Goal: Task Accomplishment & Management: Manage account settings

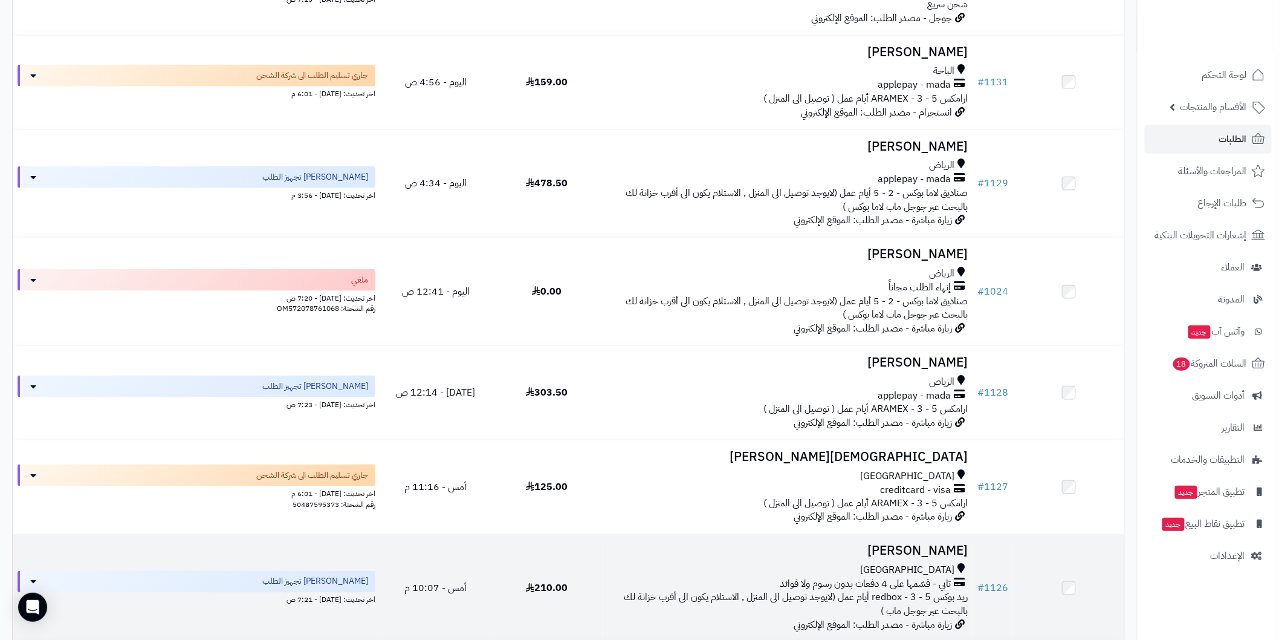
scroll to position [492, 0]
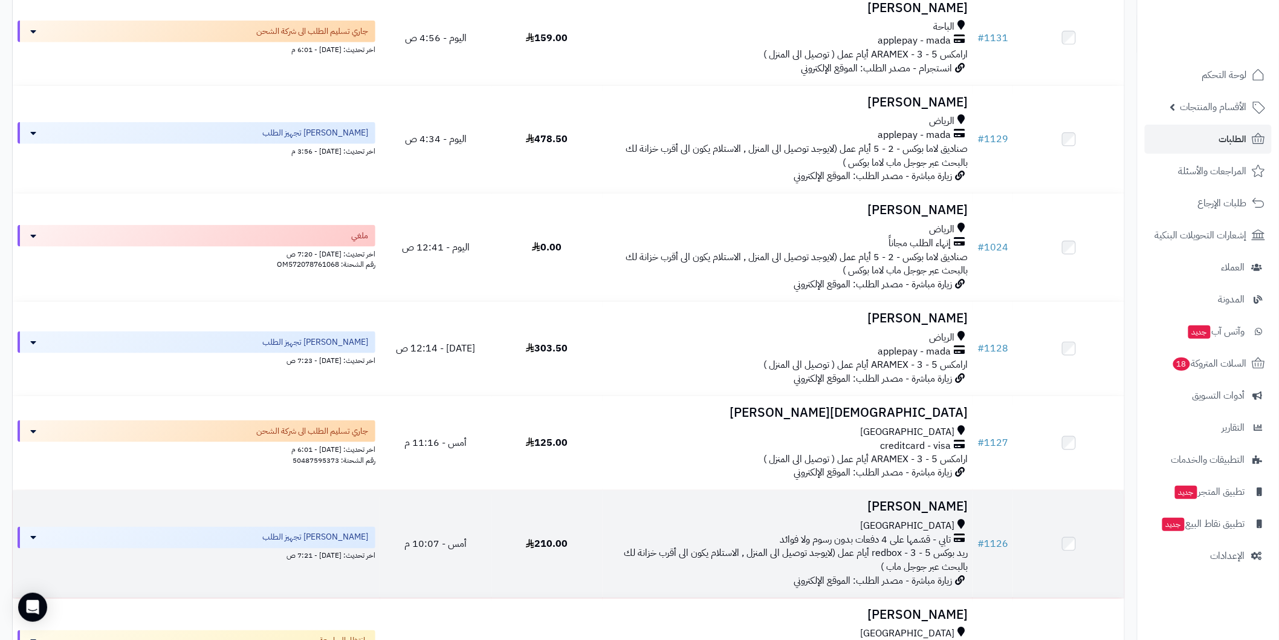
click at [899, 507] on h3 "[PERSON_NAME]" at bounding box center [788, 507] width 360 height 14
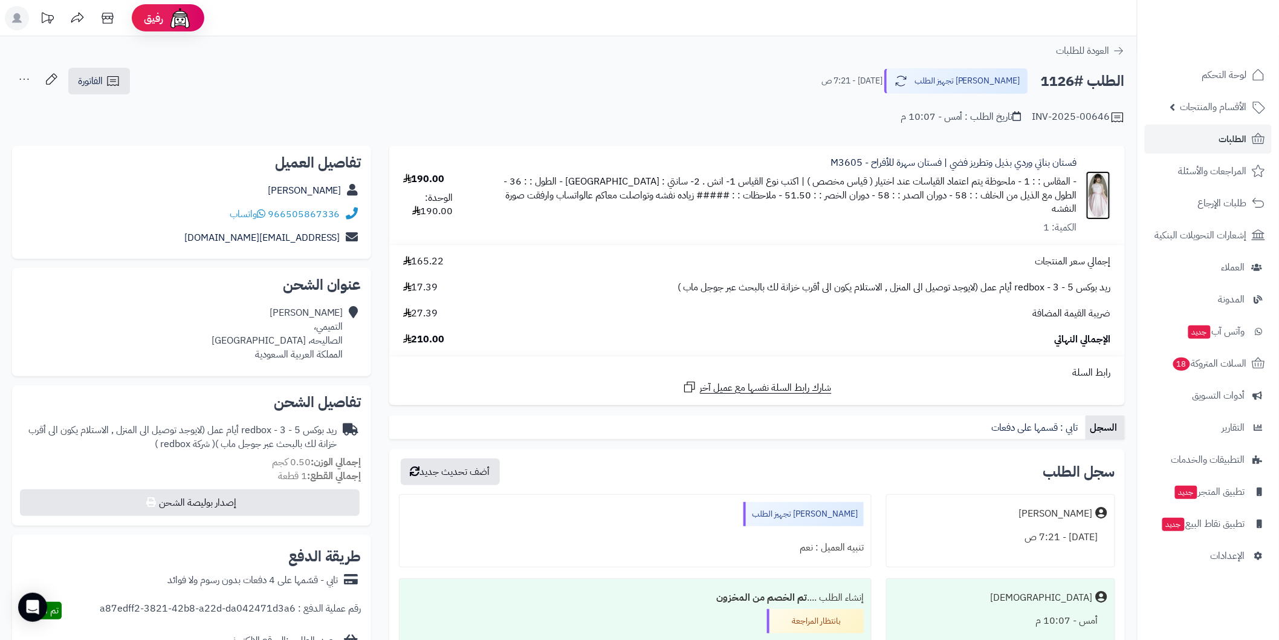
click at [1099, 191] on img at bounding box center [1099, 195] width 24 height 48
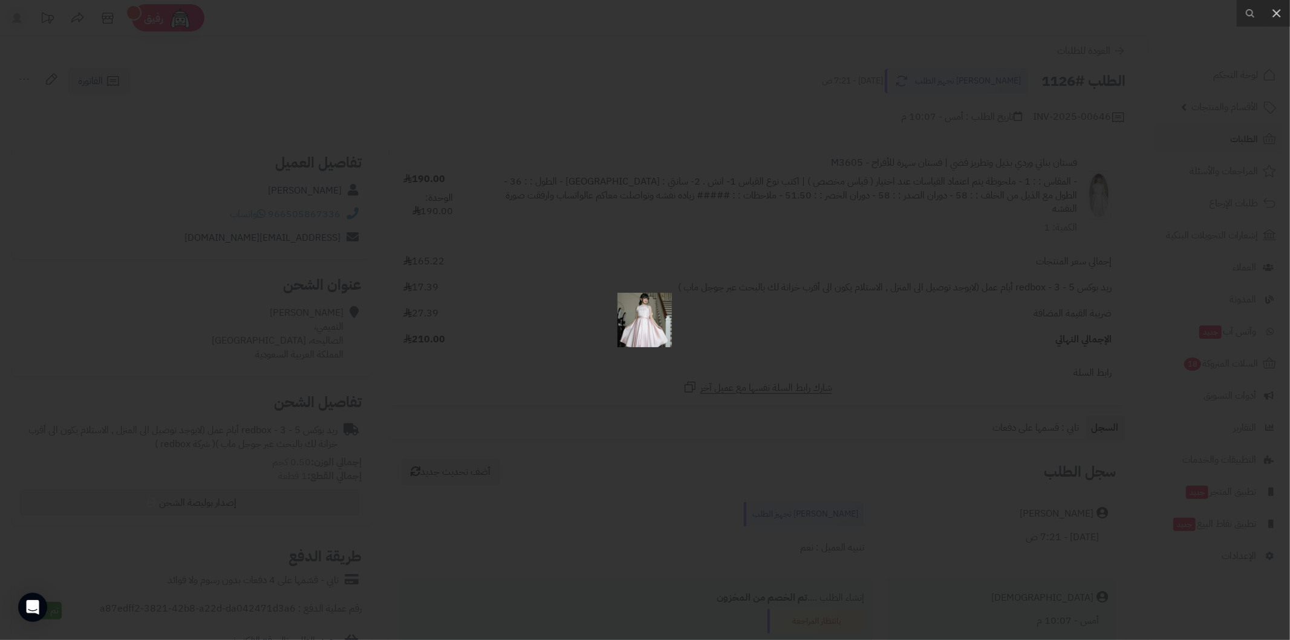
click at [619, 364] on div at bounding box center [645, 320] width 1290 height 640
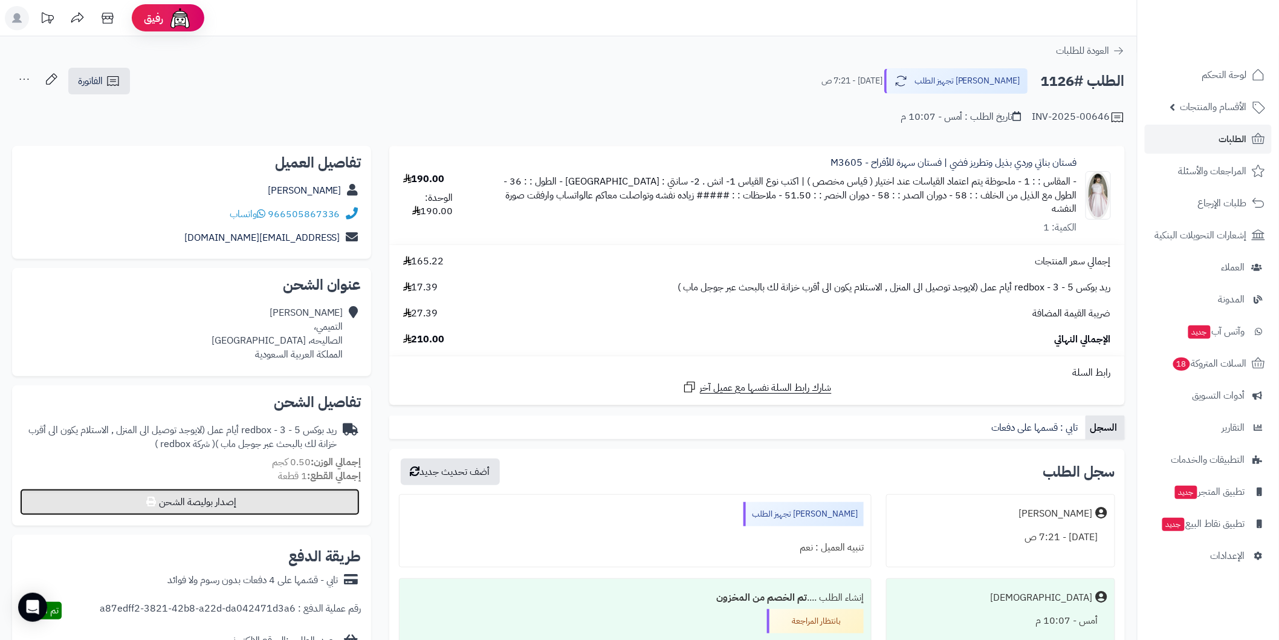
click at [346, 506] on button "إصدار بوليصة الشحن" at bounding box center [190, 502] width 340 height 27
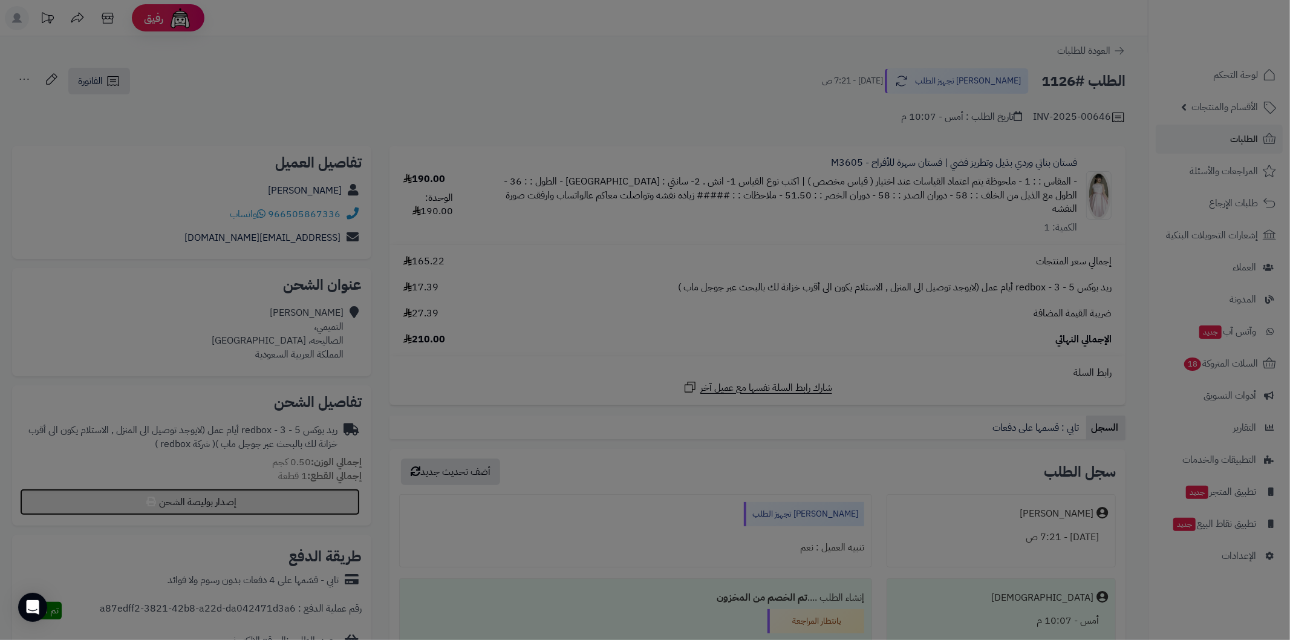
select select "******"
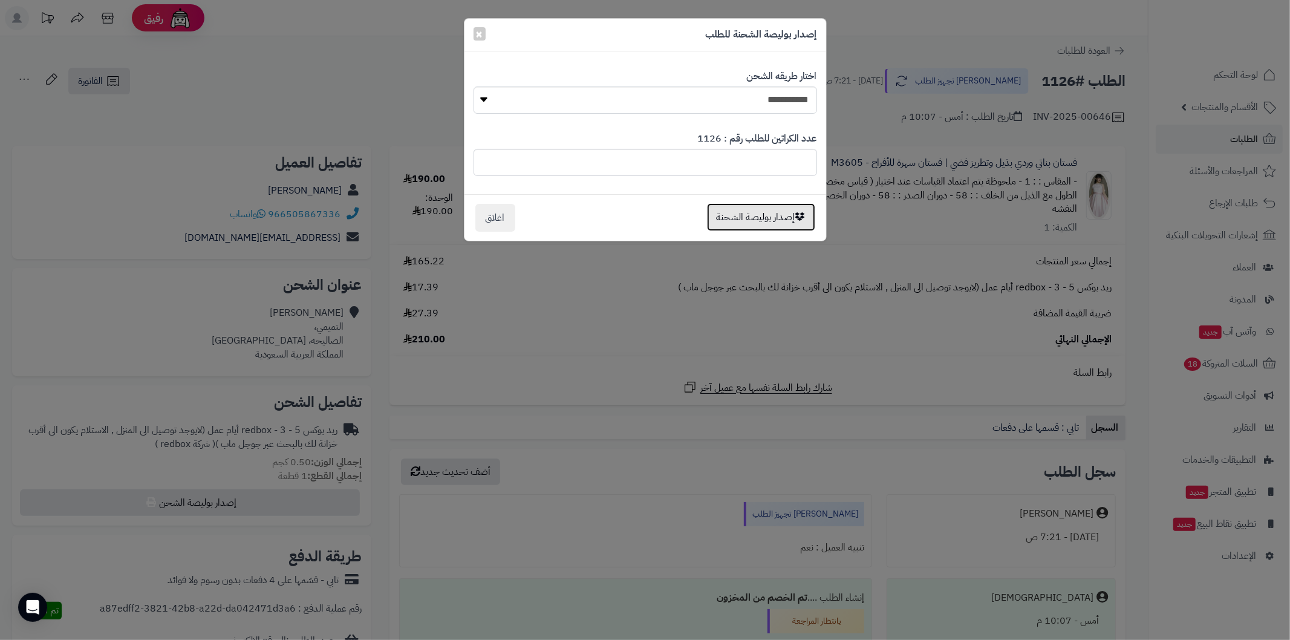
click at [757, 227] on button "إصدار بوليصة الشحنة" at bounding box center [761, 217] width 108 height 28
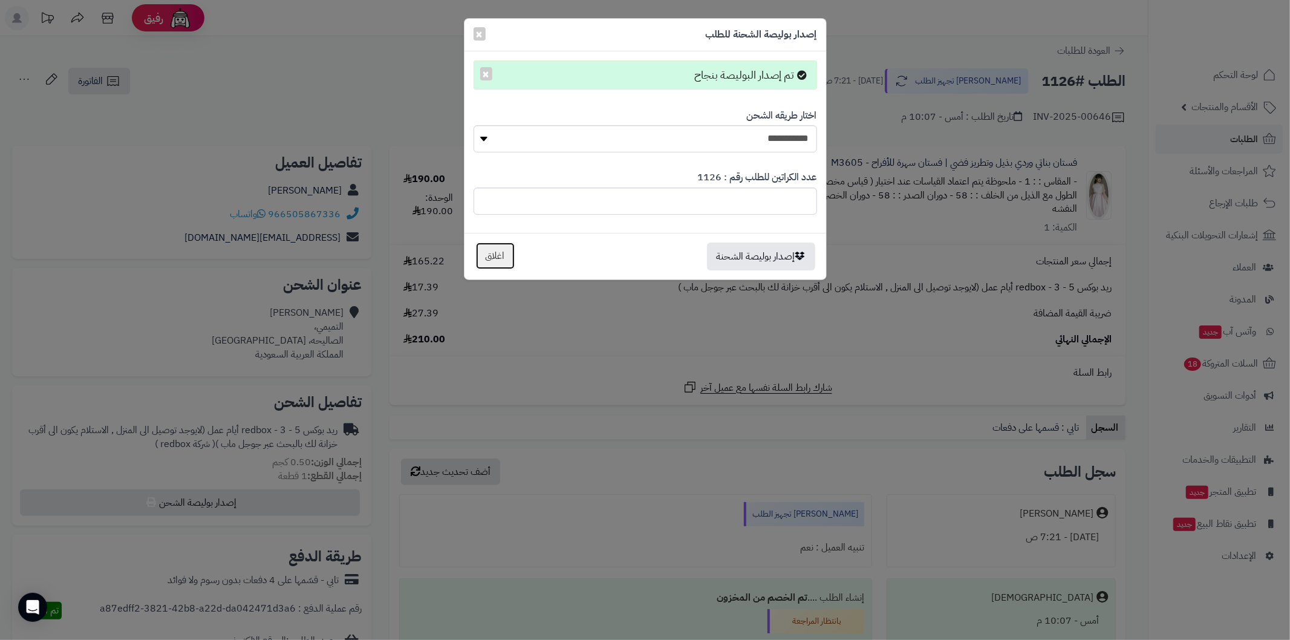
click at [495, 259] on button "اغلاق" at bounding box center [495, 256] width 40 height 28
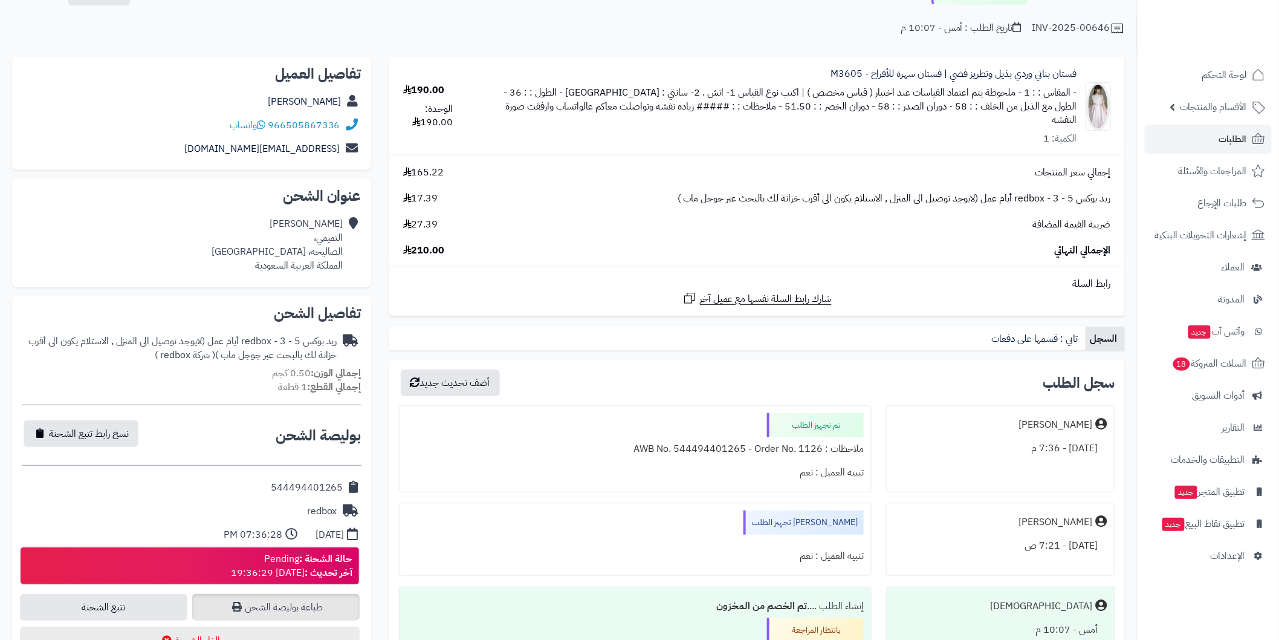
scroll to position [89, 0]
click at [334, 602] on link "طباعة بوليصة الشحن" at bounding box center [275, 607] width 167 height 27
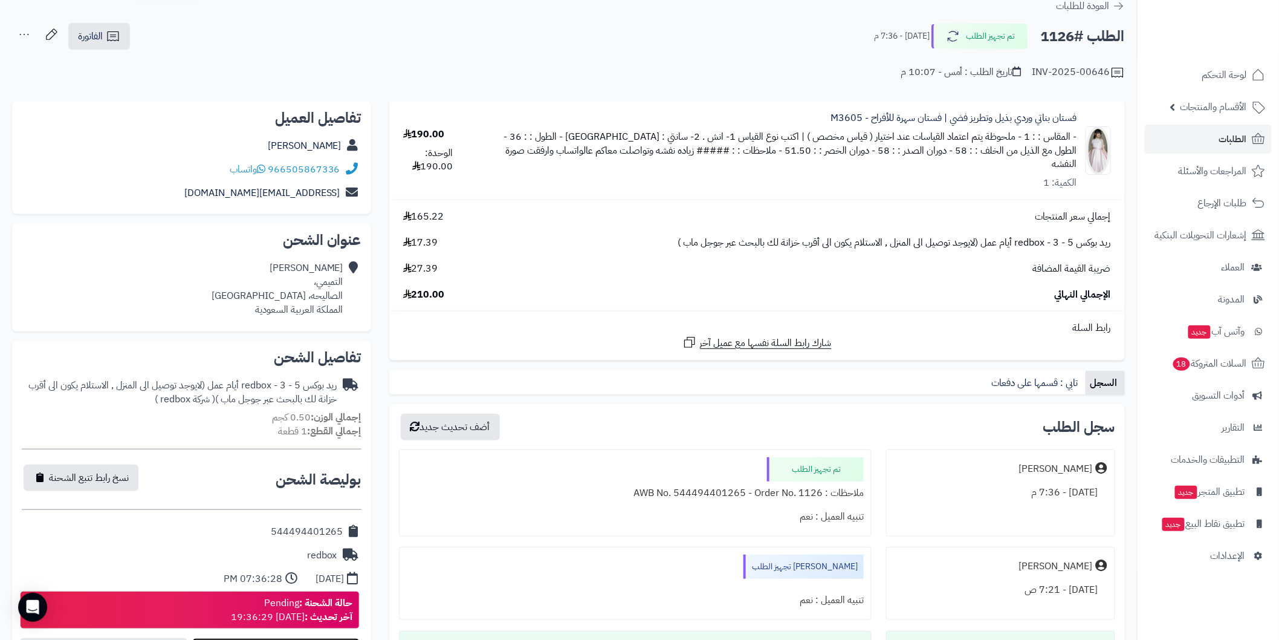
scroll to position [0, 0]
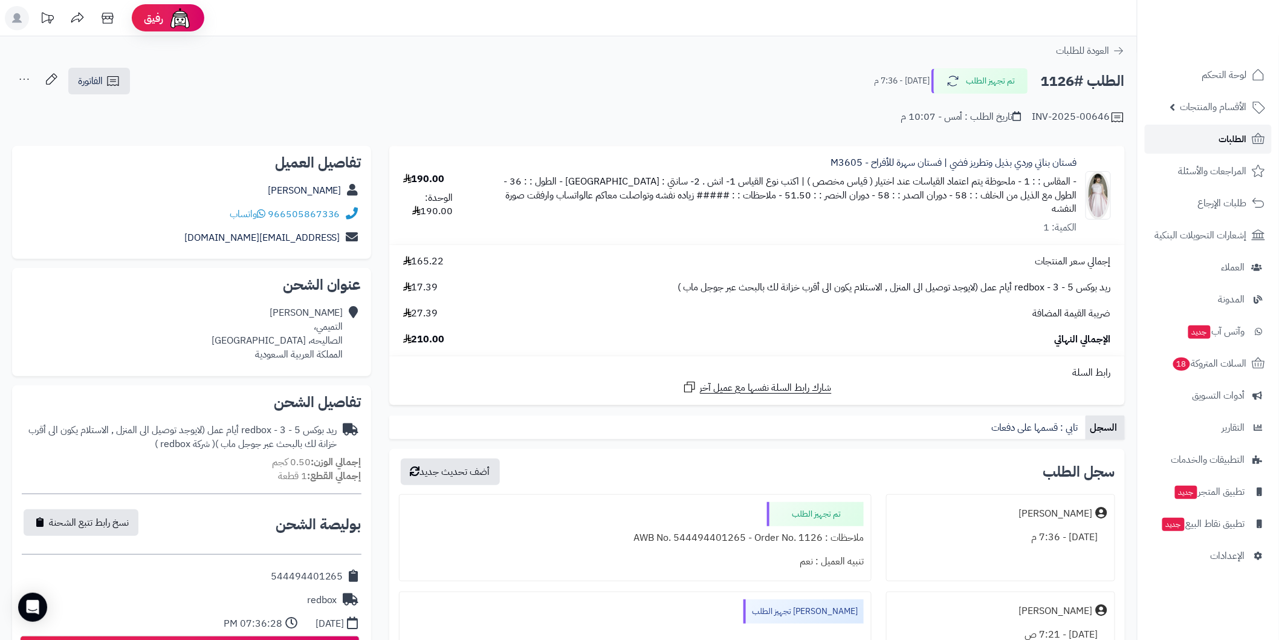
click at [1228, 134] on span "الطلبات" at bounding box center [1234, 139] width 28 height 17
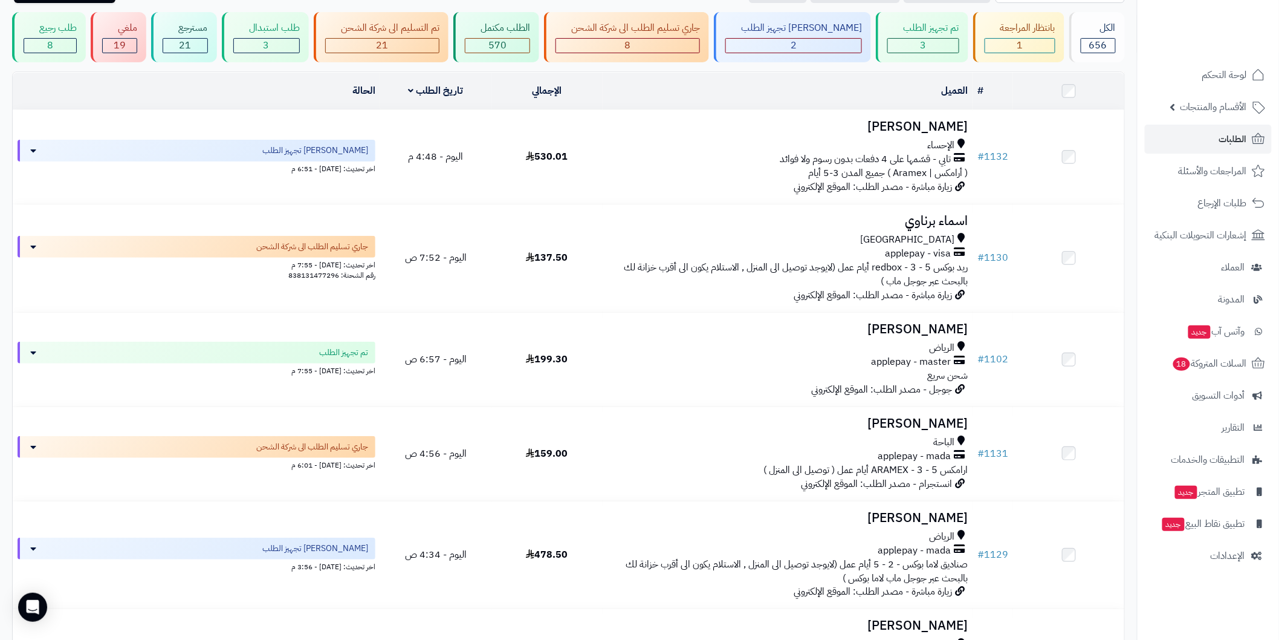
scroll to position [55, 0]
